Goal: Task Accomplishment & Management: Complete application form

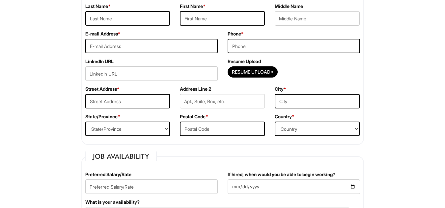
scroll to position [128, 0]
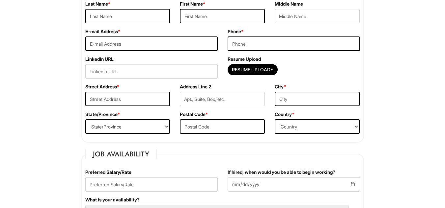
drag, startPoint x: 450, startPoint y: 14, endPoint x: 450, endPoint y: 34, distance: 19.1
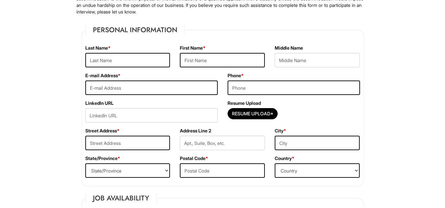
scroll to position [79, 0]
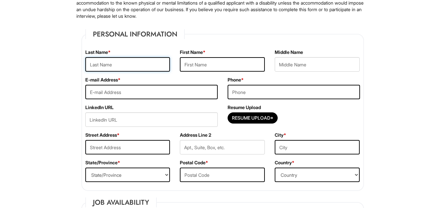
click at [144, 66] on input "text" at bounding box center [127, 64] width 85 height 14
type input "Haimov"
type input "[PERSON_NAME]"
type input "[EMAIL_ADDRESS][DOMAIN_NAME]"
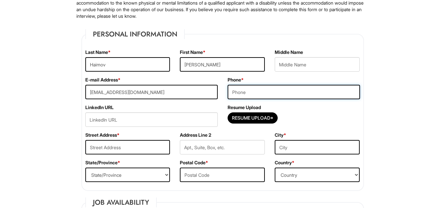
type input "3477913466"
type input "[STREET_ADDRESS]"
type input "Apt 6B"
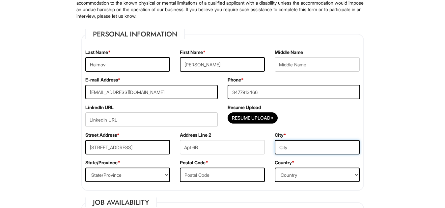
type input "[PERSON_NAME][GEOGRAPHIC_DATA]"
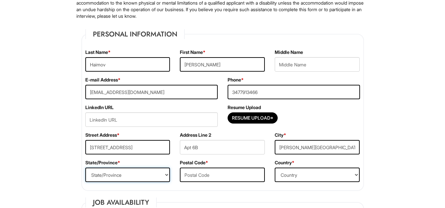
select select "NY"
type input "11374"
select select "[GEOGRAPHIC_DATA]"
click at [253, 119] on input "Resume Upload*" at bounding box center [252, 118] width 49 height 11
type input "C:\fakepath\[PERSON_NAME] 2025 Resume.pdf"
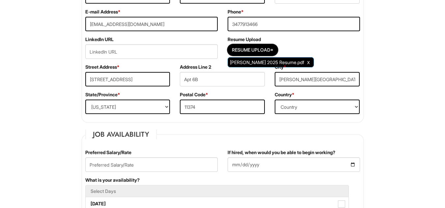
scroll to position [150, 0]
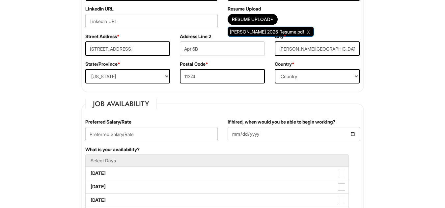
scroll to position [180, 0]
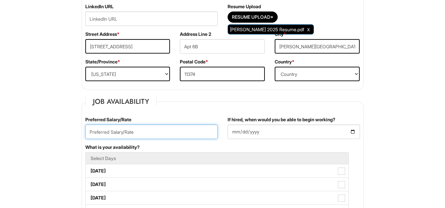
click at [162, 133] on input "text" at bounding box center [151, 132] width 132 height 14
type input "$24/hourly"
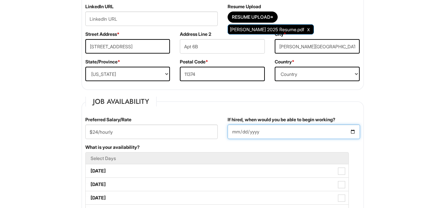
click at [281, 133] on input "If hired, when would you be able to begin working?" at bounding box center [294, 132] width 132 height 14
click at [261, 131] on input "If hired, when would you be able to begin working?" at bounding box center [294, 132] width 132 height 14
click at [252, 132] on input "If hired, when would you be able to begin working?" at bounding box center [294, 132] width 132 height 14
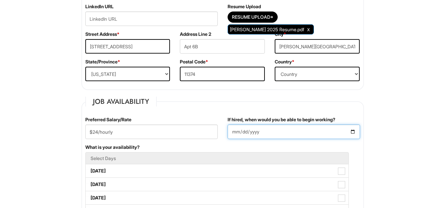
click at [252, 132] on input "If hired, when would you be able to begin working?" at bounding box center [294, 132] width 132 height 14
click at [353, 131] on input "If hired, when would you be able to begin working?" at bounding box center [294, 132] width 132 height 14
type input "[DATE]"
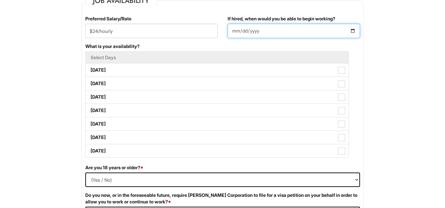
scroll to position [295, 0]
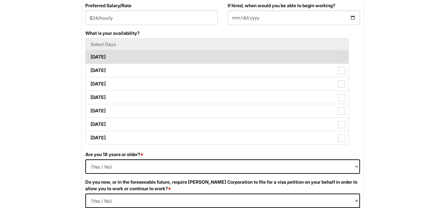
click at [342, 58] on span at bounding box center [341, 57] width 7 height 7
click at [90, 56] on Available_Monday "[DATE]" at bounding box center [88, 54] width 4 height 4
checkbox Available_Monday "true"
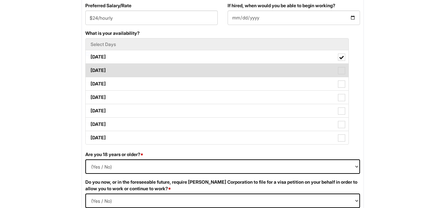
click at [343, 71] on span at bounding box center [341, 70] width 7 height 7
click at [90, 69] on Available_Tuesday "[DATE]" at bounding box center [88, 67] width 4 height 4
checkbox Available_Tuesday "true"
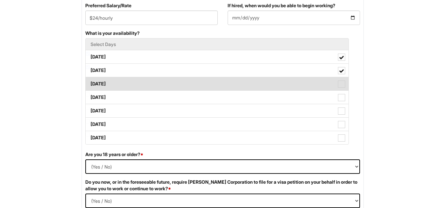
click at [342, 86] on span at bounding box center [341, 84] width 7 height 7
click at [90, 83] on Available_Wednesday "[DATE]" at bounding box center [88, 81] width 4 height 4
checkbox Available_Wednesday "true"
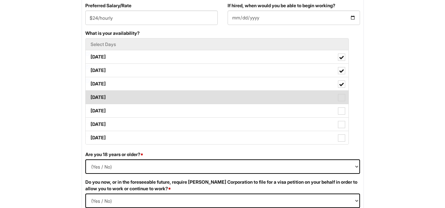
click at [341, 99] on span at bounding box center [341, 97] width 7 height 7
click at [90, 96] on Available_Thursday "[DATE]" at bounding box center [88, 94] width 4 height 4
checkbox Available_Thursday "true"
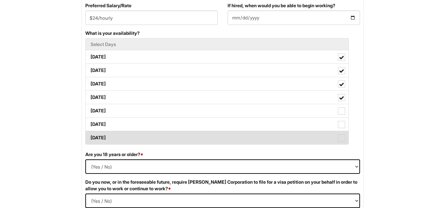
click at [341, 138] on span at bounding box center [341, 138] width 7 height 7
click at [90, 137] on Available_Sunday "[DATE]" at bounding box center [88, 135] width 4 height 4
checkbox Available_Sunday "true"
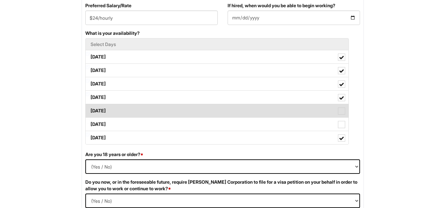
click at [342, 109] on span at bounding box center [341, 111] width 7 height 7
click at [90, 109] on Available_Friday "[DATE]" at bounding box center [88, 108] width 4 height 4
checkbox Available_Friday "true"
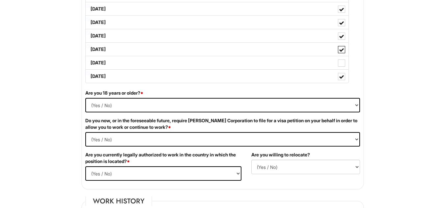
scroll to position [363, 0]
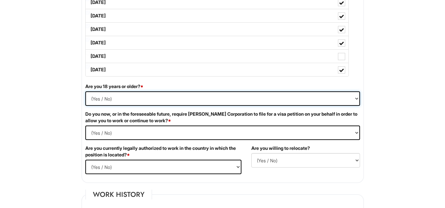
click at [356, 99] on select "(Yes / No) Yes No" at bounding box center [222, 99] width 275 height 14
click at [348, 101] on select "(Yes / No) Yes No" at bounding box center [222, 99] width 275 height 14
click at [114, 98] on select "(Yes / No) Yes No" at bounding box center [222, 99] width 275 height 14
select select "Yes"
click at [85, 92] on select "(Yes / No) Yes No" at bounding box center [222, 99] width 275 height 14
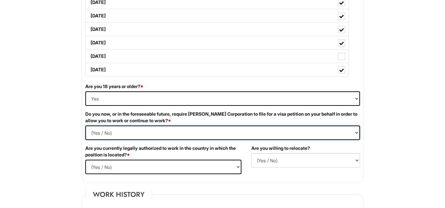
click at [120, 136] on Required "(Yes / No) Yes No" at bounding box center [222, 133] width 275 height 14
select Required "No"
click at [85, 126] on Required "(Yes / No) Yes No" at bounding box center [222, 133] width 275 height 14
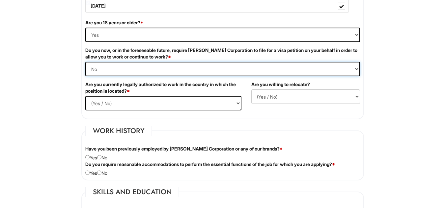
scroll to position [433, 0]
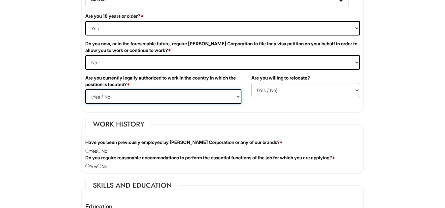
click at [234, 98] on select "(Yes / No) Yes No" at bounding box center [163, 97] width 156 height 14
select select "Yes"
click at [85, 90] on select "(Yes / No) Yes No" at bounding box center [163, 97] width 156 height 14
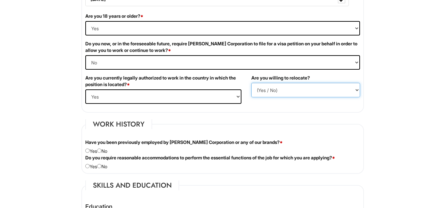
click at [341, 91] on select "(Yes / No) No Yes" at bounding box center [305, 90] width 109 height 14
select select "N"
click at [251, 83] on select "(Yes / No) No Yes" at bounding box center [305, 90] width 109 height 14
click at [87, 153] on div "Have you been previously employed by [PERSON_NAME] Corporation or any of our br…" at bounding box center [222, 146] width 285 height 15
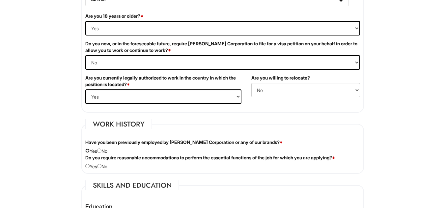
click at [87, 151] on input "radio" at bounding box center [87, 151] width 4 height 4
radio input "true"
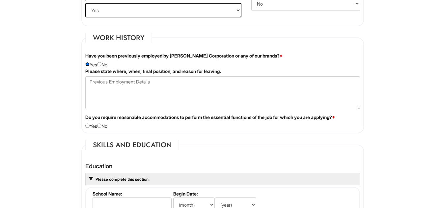
scroll to position [534, 0]
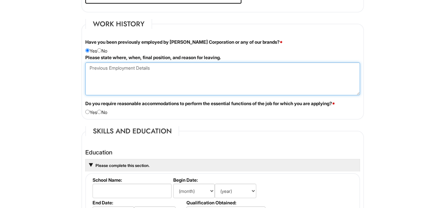
click at [183, 72] on Employment at bounding box center [222, 79] width 275 height 33
click at [263, 66] on Employment "I worked in AX at [GEOGRAPHIC_DATA]. The time I worked there was" at bounding box center [222, 79] width 275 height 33
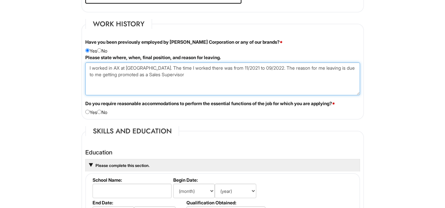
type Employment "I worked in AX at [GEOGRAPHIC_DATA]. The time I worked there was from 11/2021 t…"
